Goal: Navigation & Orientation: Find specific page/section

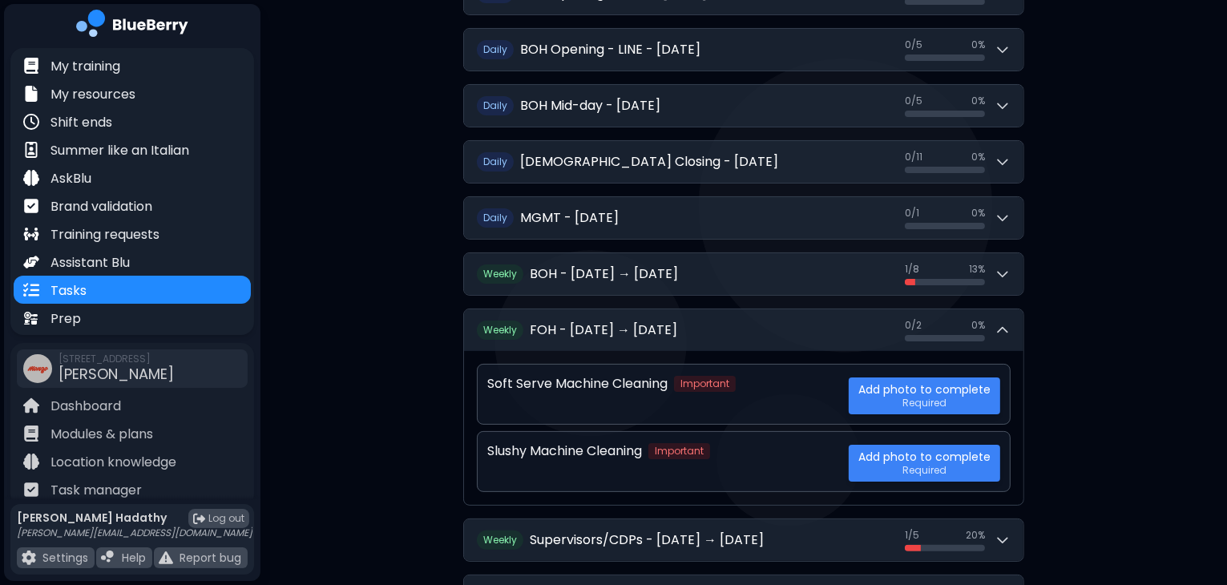
scroll to position [46, 0]
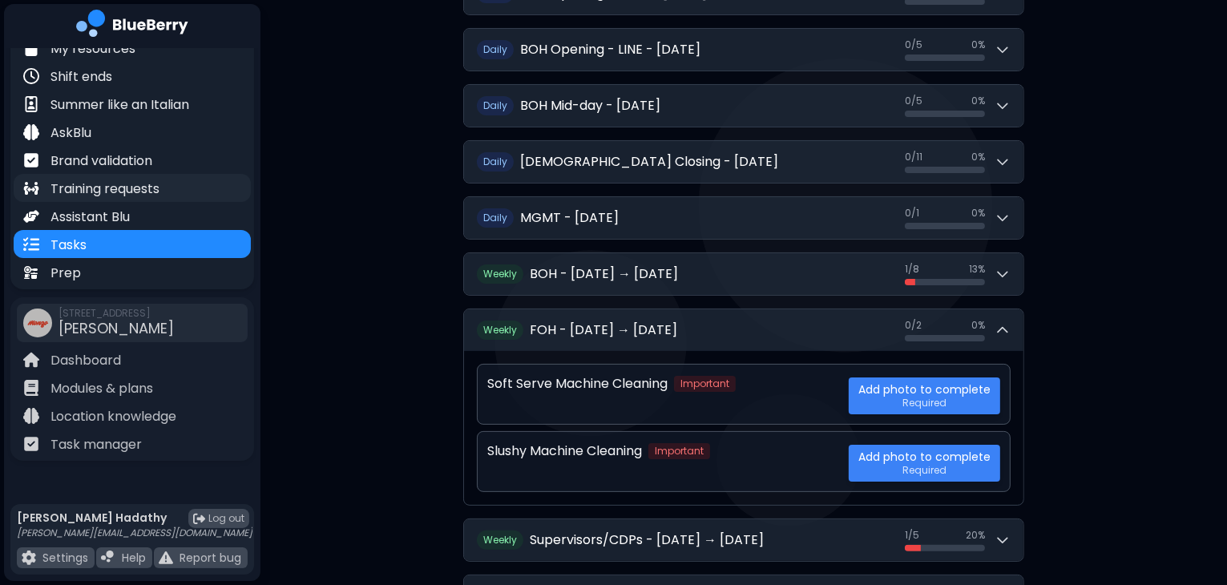
click at [132, 195] on p "Training requests" at bounding box center [104, 189] width 109 height 19
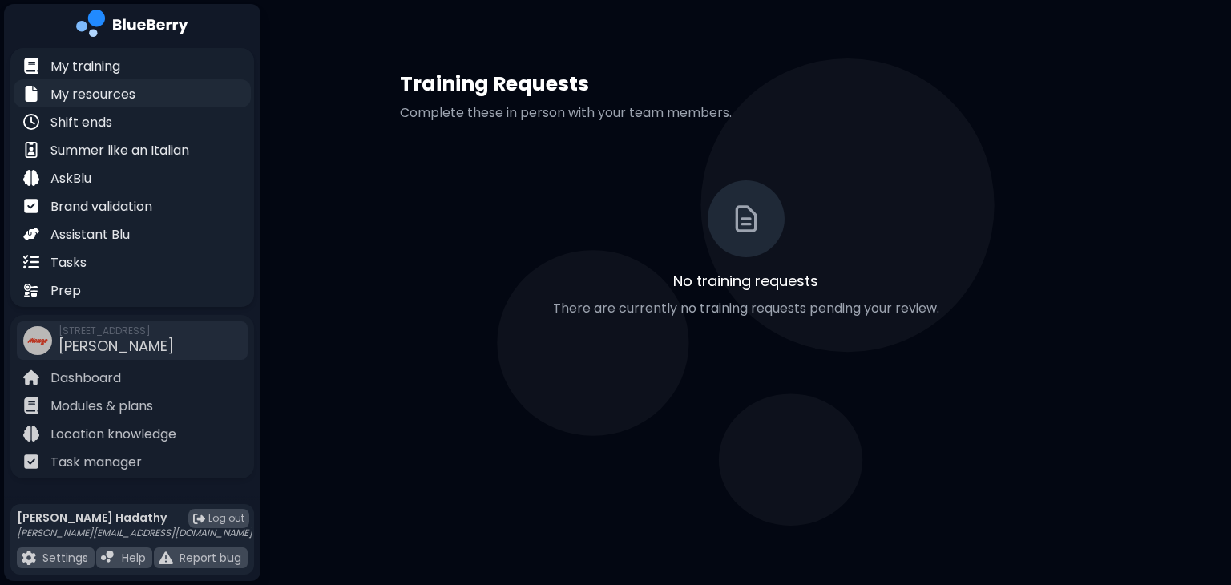
click at [119, 85] on p "My resources" at bounding box center [92, 94] width 85 height 19
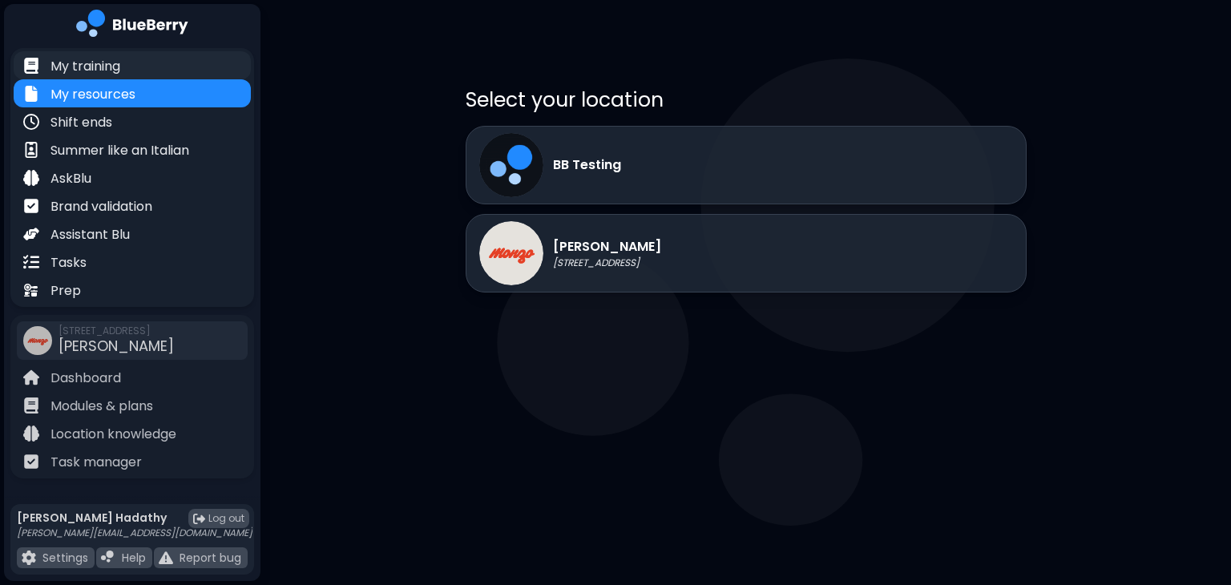
click at [81, 76] on div "My training" at bounding box center [132, 65] width 237 height 28
